Goal: Check status: Check status

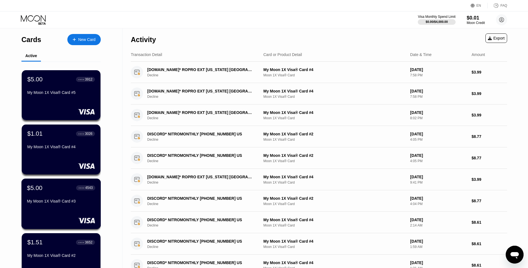
click at [65, 194] on div "$5.00 ● ● ● ● 4543 My Moon 1X Visa® Card #3" at bounding box center [61, 194] width 68 height 21
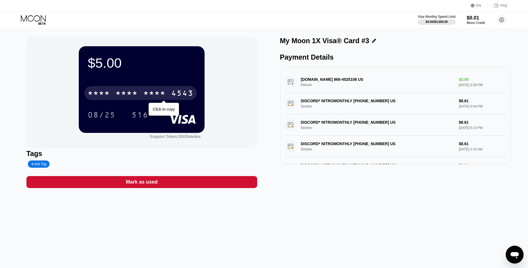
click at [153, 97] on div "* * * *" at bounding box center [154, 93] width 22 height 9
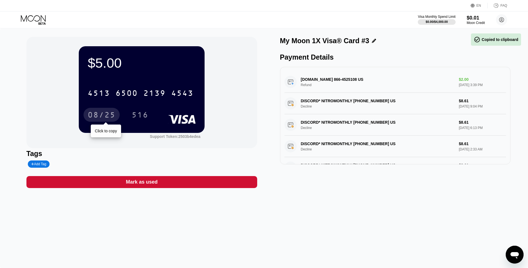
click at [118, 114] on div "08/25" at bounding box center [102, 115] width 36 height 14
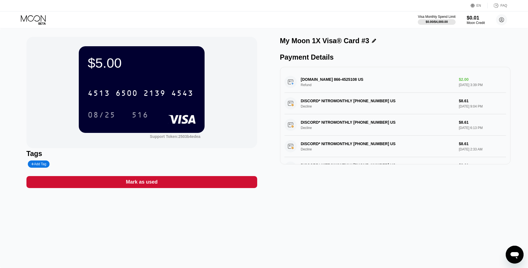
click at [28, 19] on icon at bounding box center [33, 18] width 25 height 6
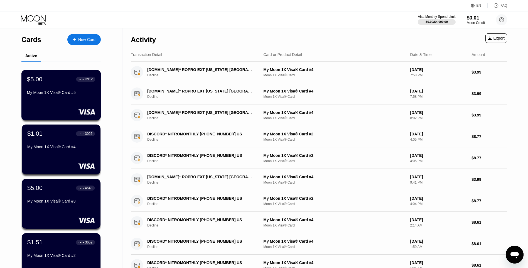
click at [75, 91] on div "$5.00 ● ● ● ● 3912 My Moon 1X Visa® Card #5" at bounding box center [61, 85] width 68 height 21
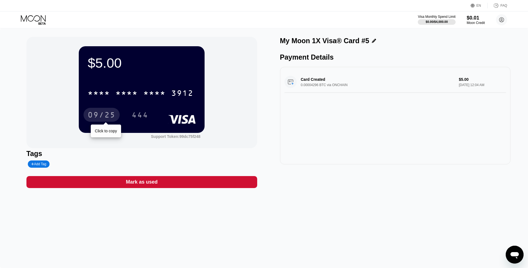
click at [98, 116] on div "09/25" at bounding box center [102, 115] width 28 height 9
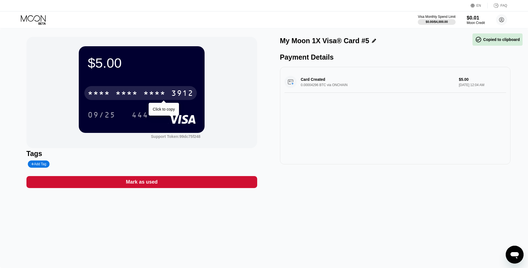
click at [130, 97] on div "* * * *" at bounding box center [127, 93] width 22 height 9
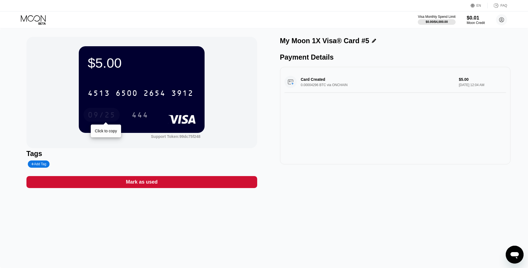
click at [103, 117] on div "09/25" at bounding box center [102, 115] width 28 height 9
click at [133, 115] on div "444" at bounding box center [140, 115] width 17 height 9
